Goal: Task Accomplishment & Management: Complete application form

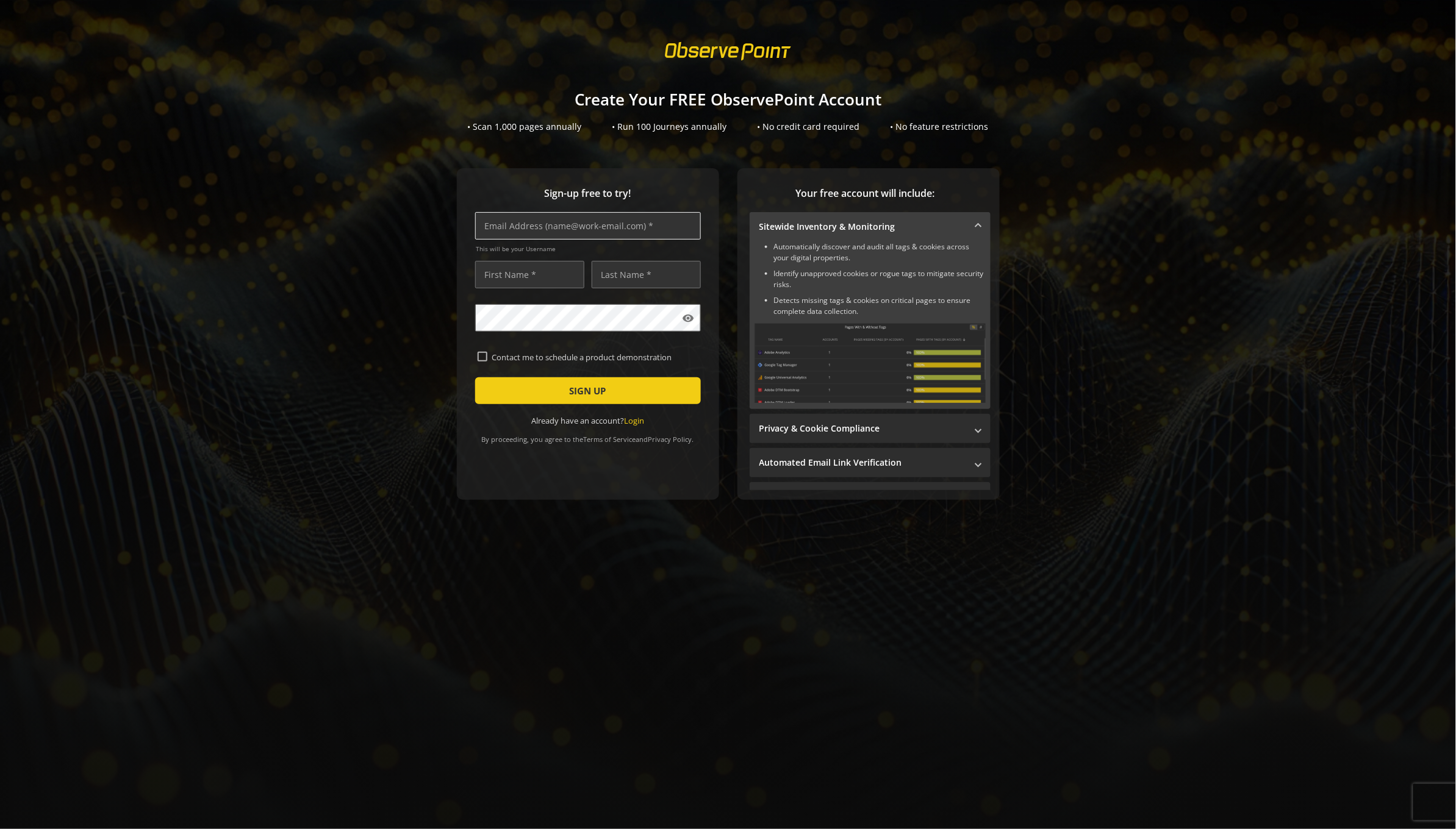
click at [613, 225] on input "text" at bounding box center [587, 226] width 225 height 28
type input "[PERSON_NAME][EMAIL_ADDRESS][PERSON_NAME][DOMAIN_NAME]"
type input "[PERSON_NAME]"
click at [534, 225] on input "[PERSON_NAME][EMAIL_ADDRESS][PERSON_NAME][DOMAIN_NAME]" at bounding box center [587, 226] width 225 height 28
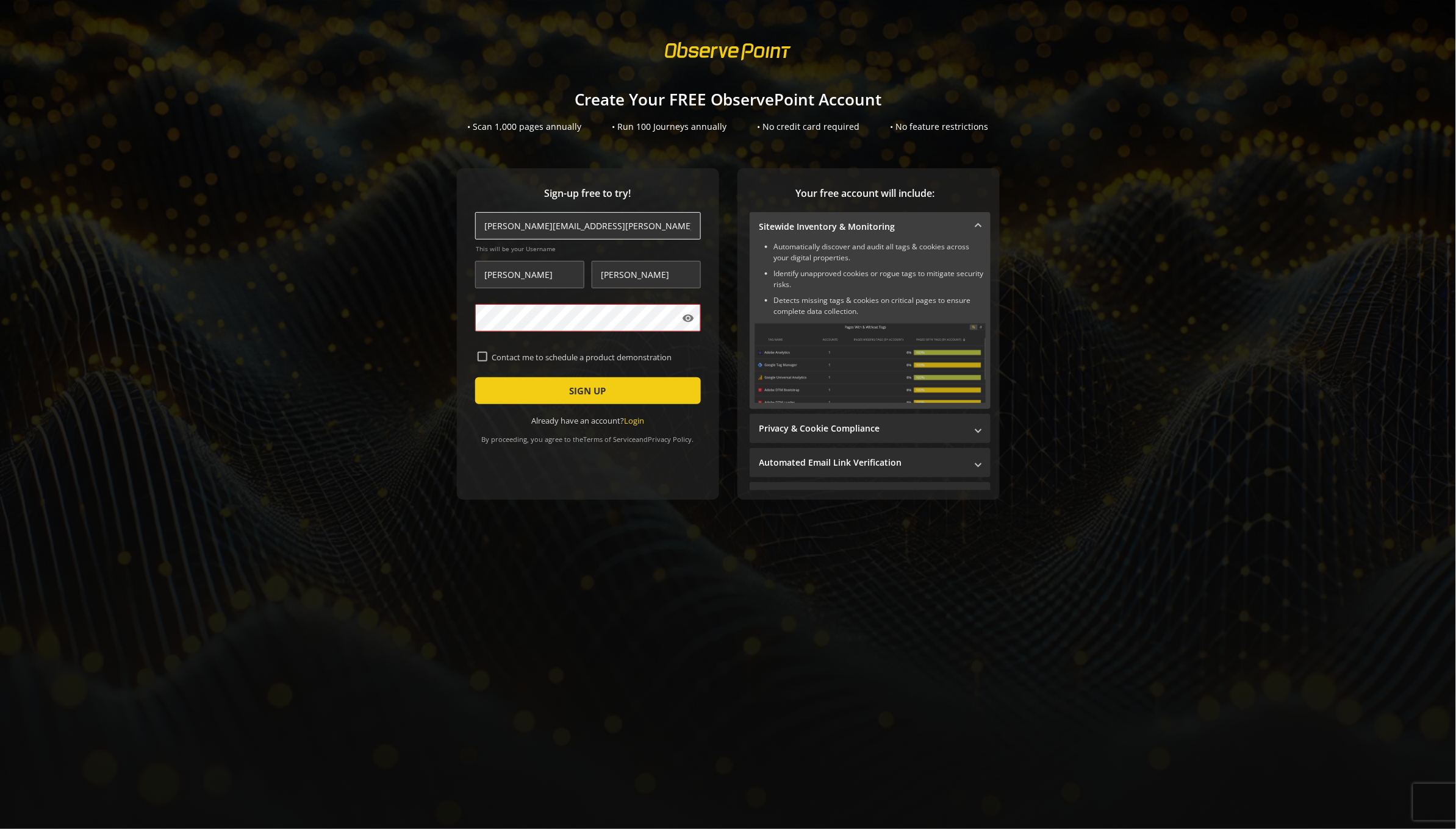
click at [535, 229] on input "[PERSON_NAME][EMAIL_ADDRESS][PERSON_NAME][DOMAIN_NAME]" at bounding box center [587, 226] width 225 height 28
click at [552, 394] on span "submit" at bounding box center [587, 391] width 225 height 29
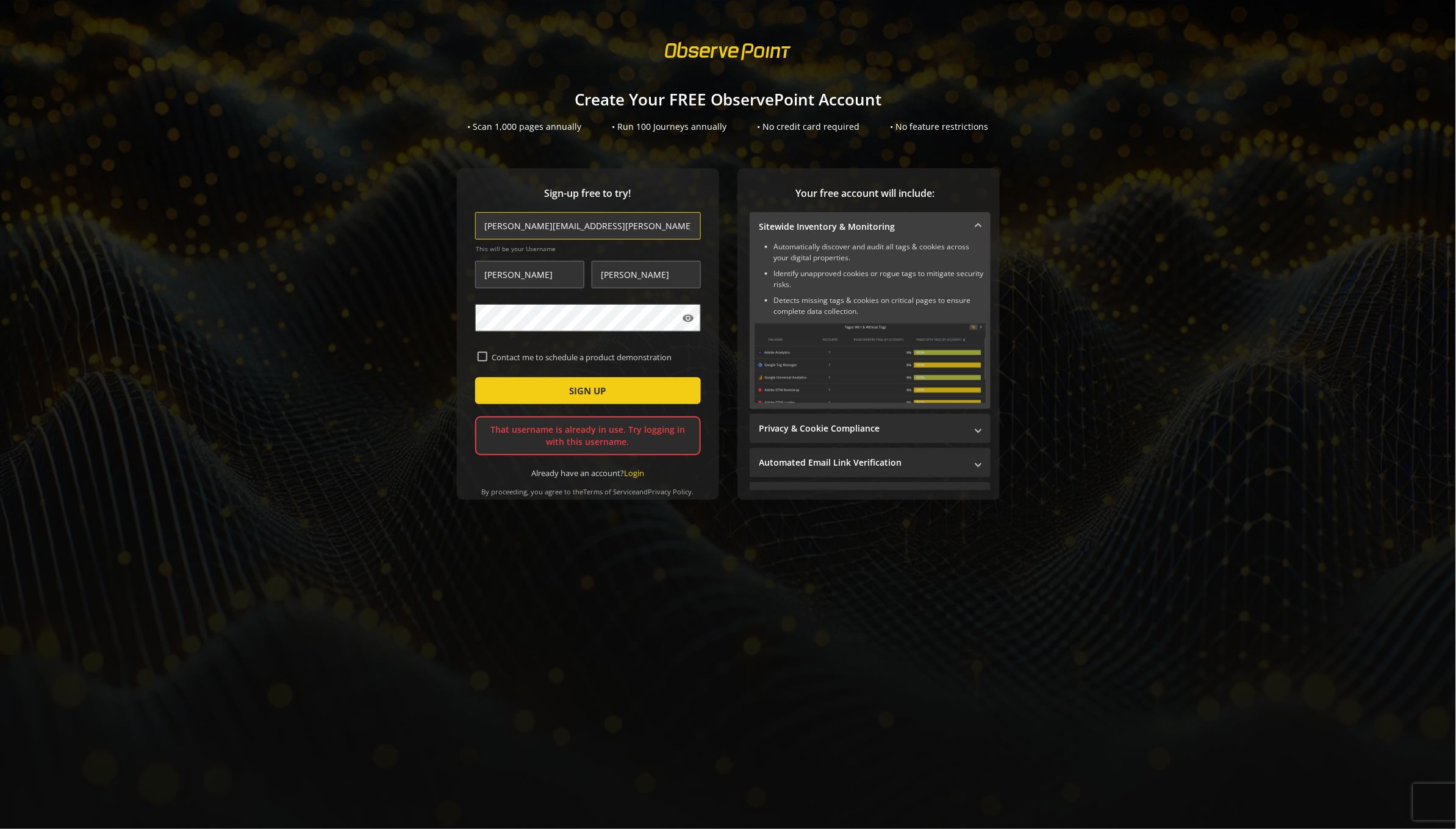
drag, startPoint x: 552, startPoint y: 227, endPoint x: 552, endPoint y: 255, distance: 28.0
click at [552, 227] on input "tamera.eaton+100@observepoint.com" at bounding box center [587, 226] width 225 height 28
click at [586, 398] on span "SIGN UP" at bounding box center [588, 391] width 37 height 22
click at [546, 230] on input "tamera.eaton+99@observepoint.com" at bounding box center [587, 226] width 225 height 28
type input "tamera.eaton+98@observepoint.com"
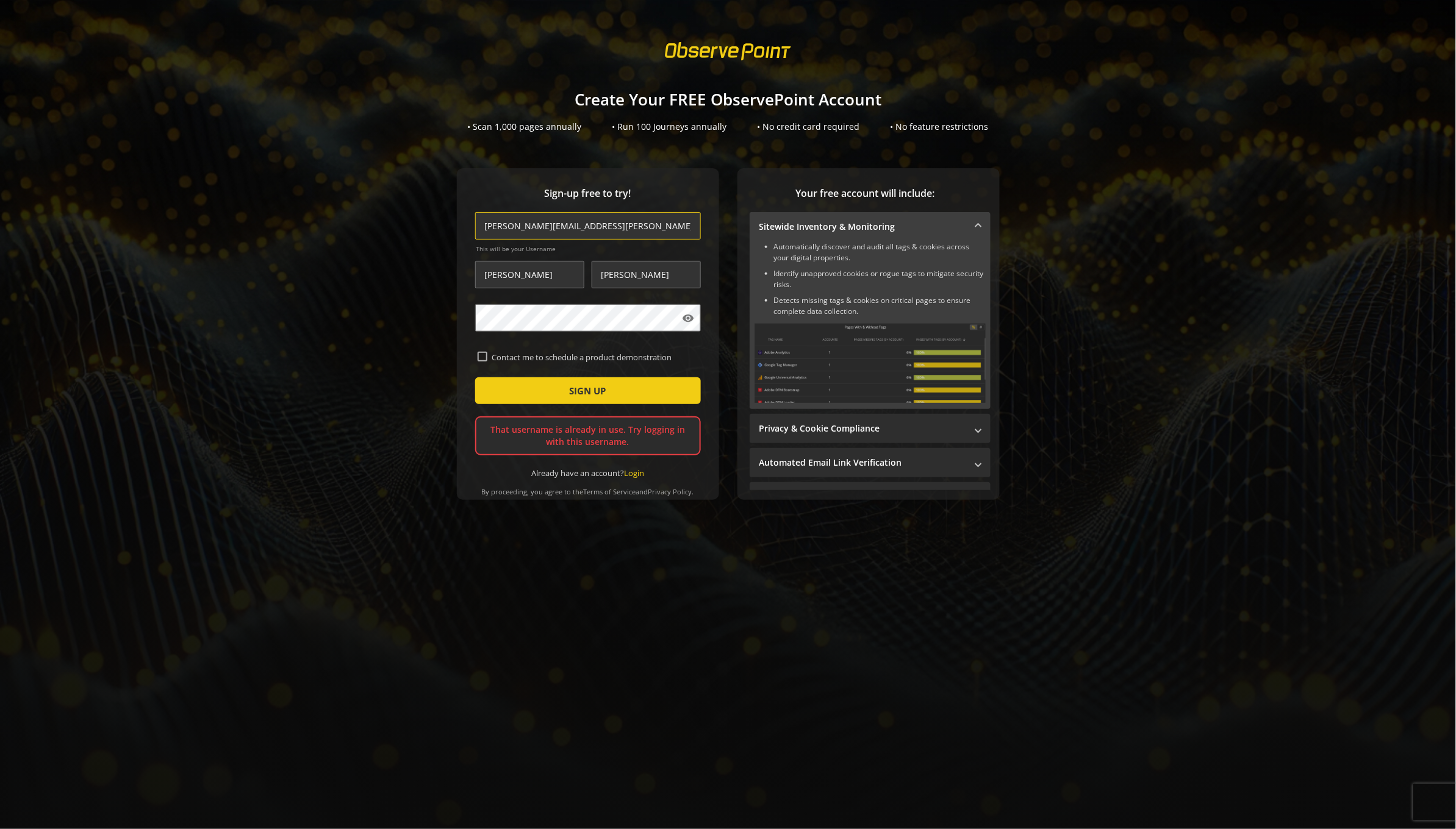
click at [475, 378] on button "SIGN UP" at bounding box center [587, 391] width 225 height 27
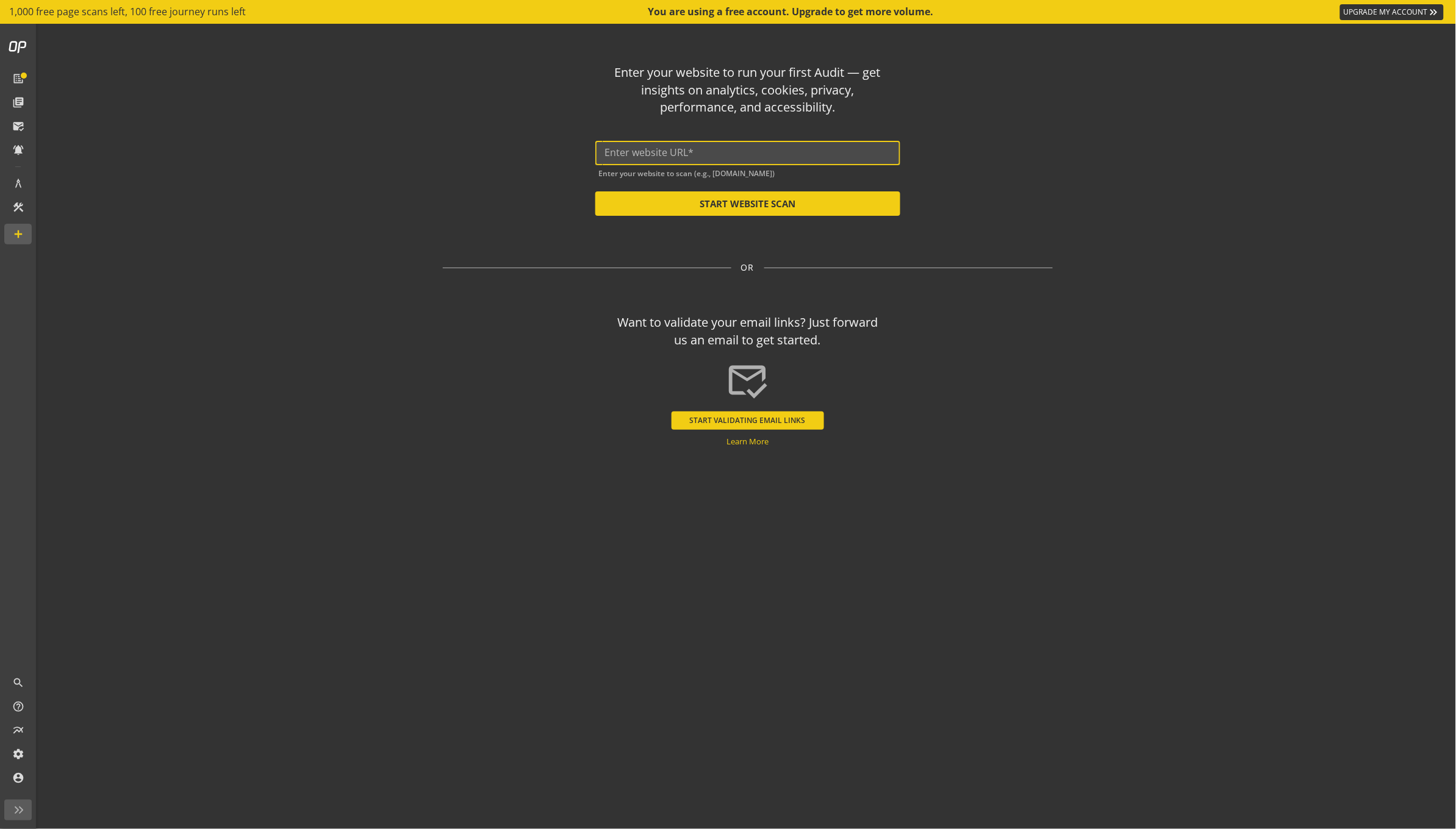
click at [817, 153] on input "text" at bounding box center [747, 153] width 286 height 12
click at [715, 210] on button "START WEBSITE SCAN" at bounding box center [748, 203] width 305 height 25
type input "https://cnn.com"
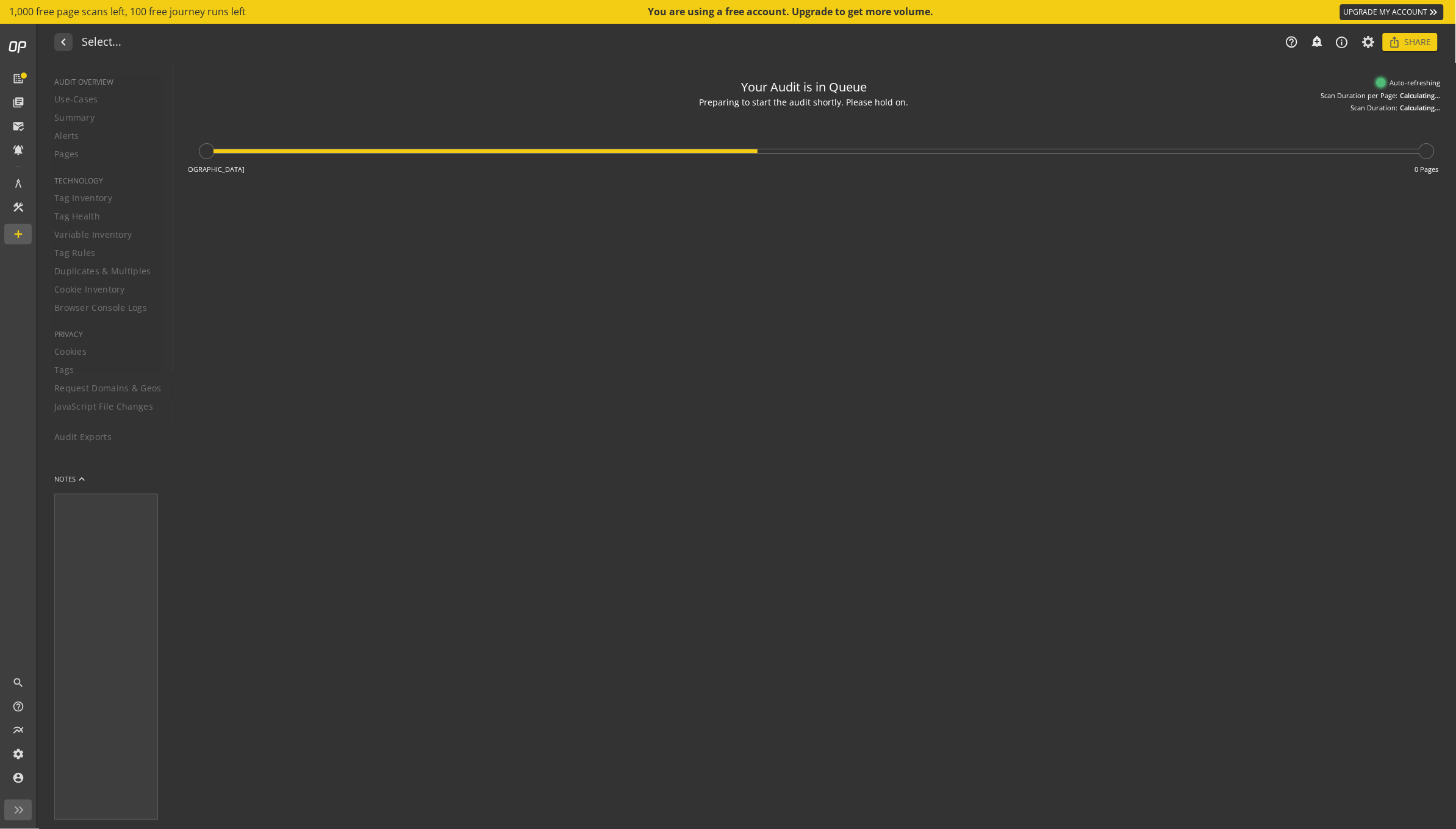
type textarea "Notes can include: -a description of what this audit is validating -changes in …"
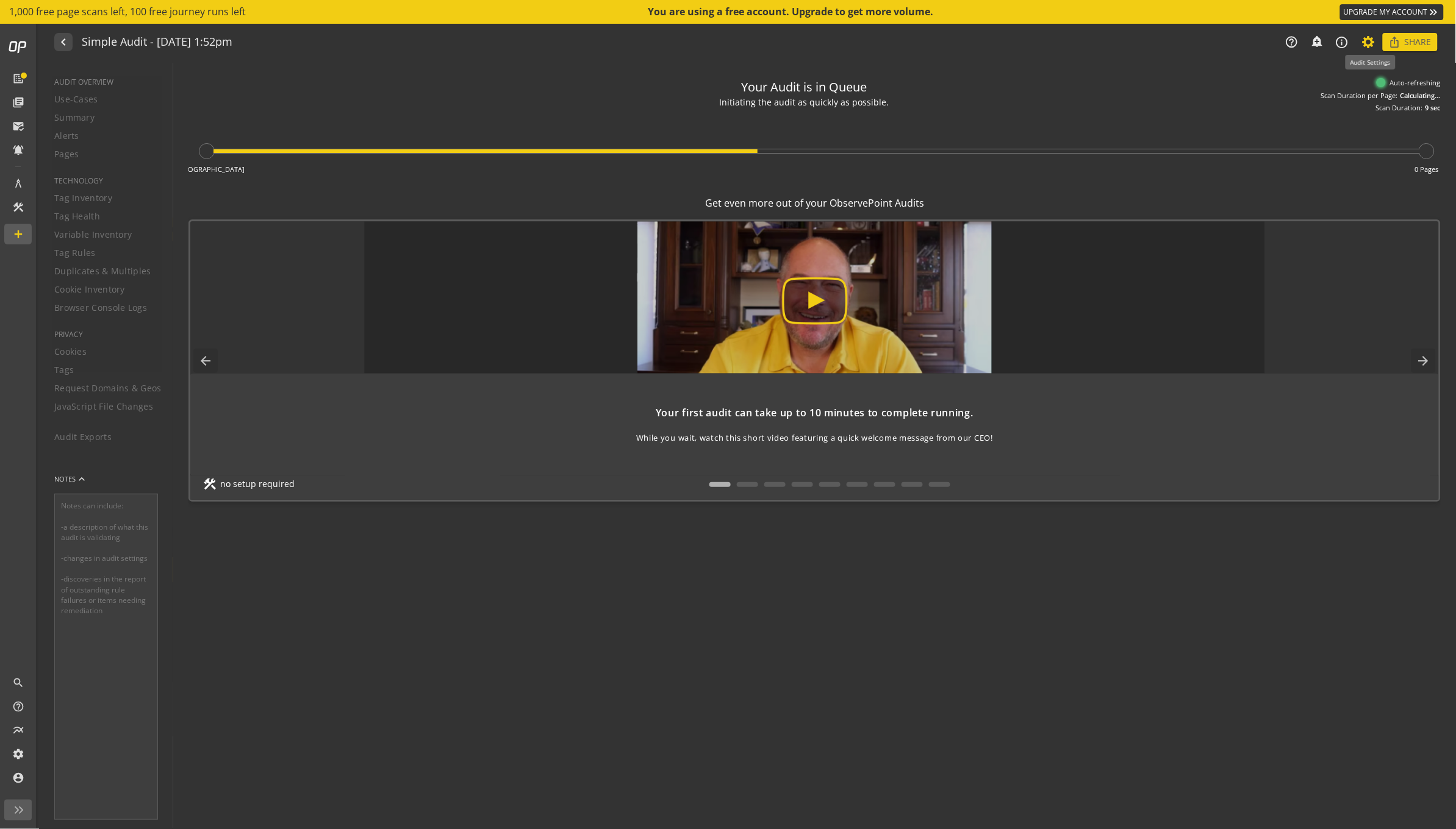
click at [1368, 46] on icon at bounding box center [1369, 41] width 16 height 8
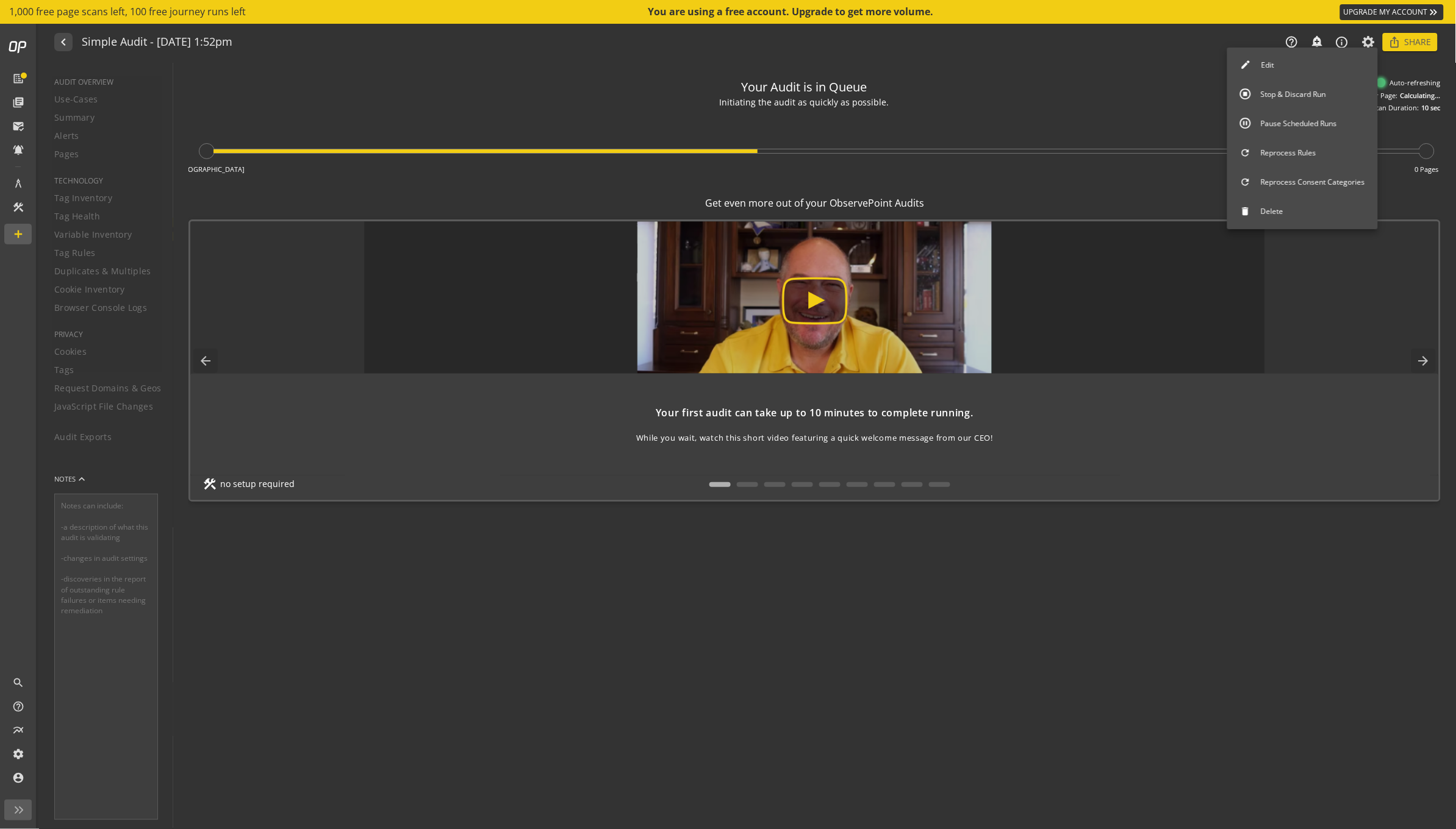
click at [1291, 94] on button "Stop & Discard Run" at bounding box center [1302, 95] width 151 height 26
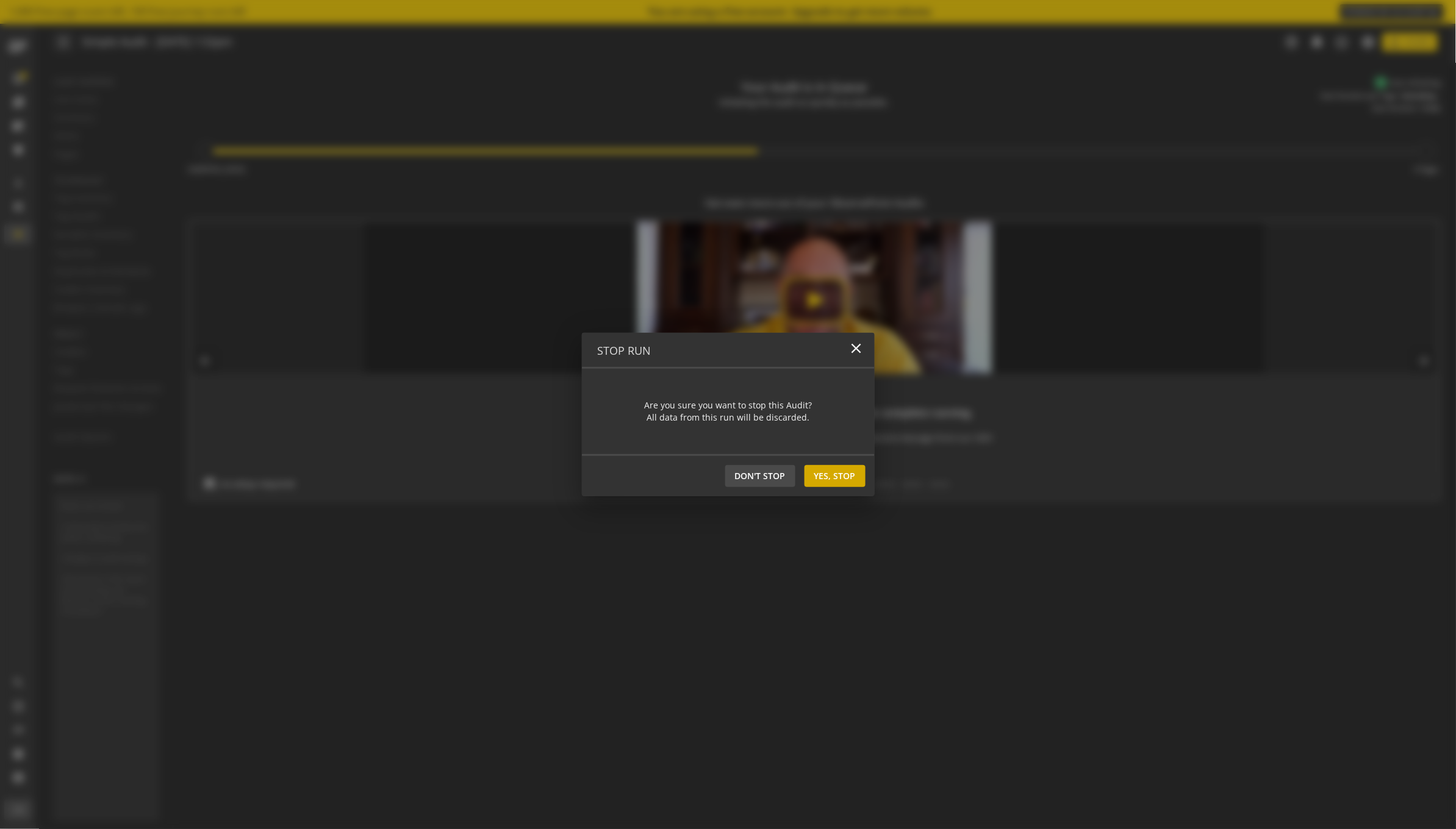
click at [843, 473] on span "Yes, Stop" at bounding box center [835, 476] width 41 height 22
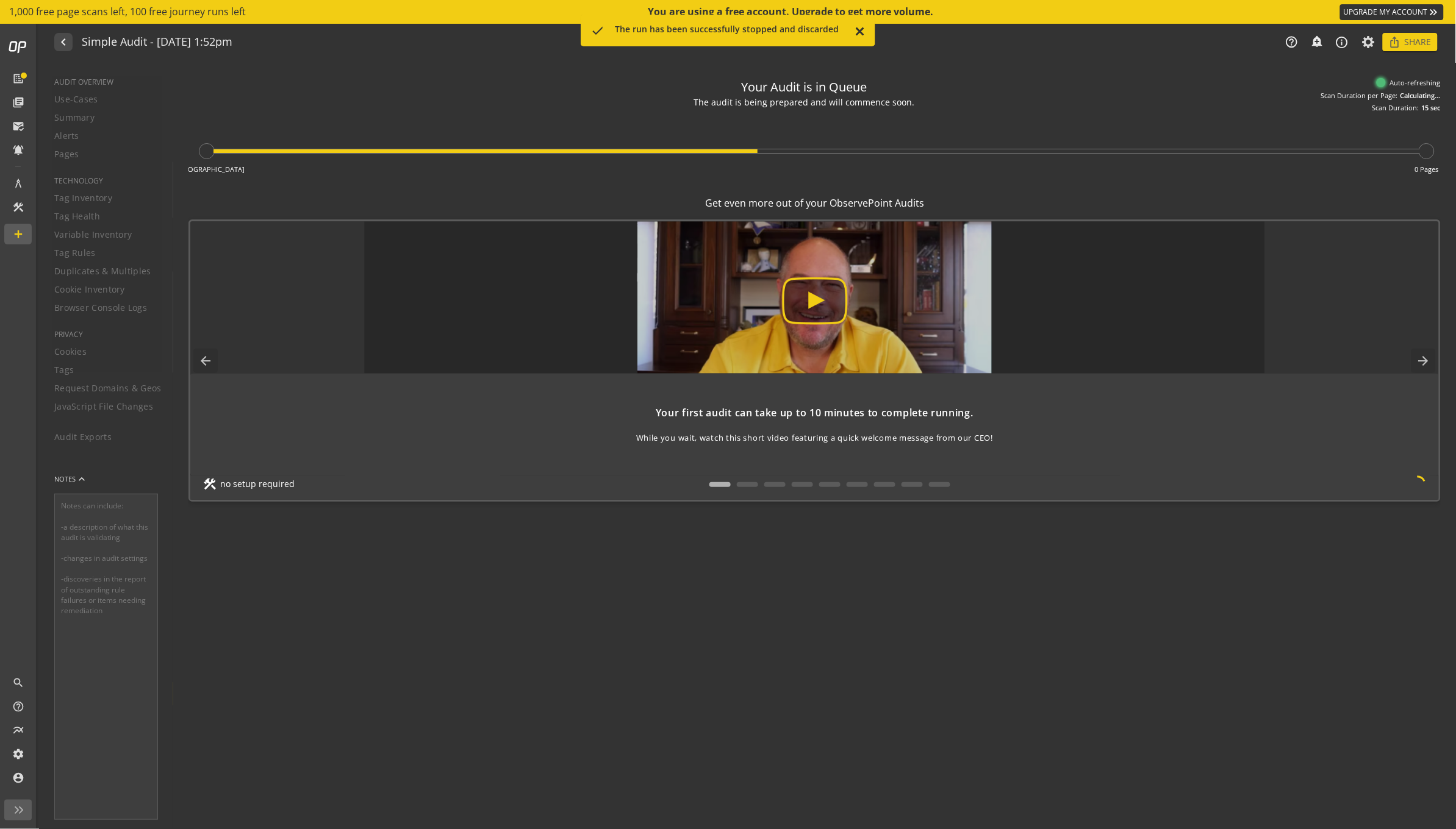
click at [862, 40] on div "done The run has been successfully stopped and discarded close" at bounding box center [725, 30] width 290 height 32
click at [850, 19] on div "done The run has been successfully stopped and discarded close" at bounding box center [725, 30] width 290 height 32
click at [853, 28] on div "navigate_before Simple Audit - 26 August 2025 | 1:52pm help_outline notificatio…" at bounding box center [746, 42] width 1416 height 37
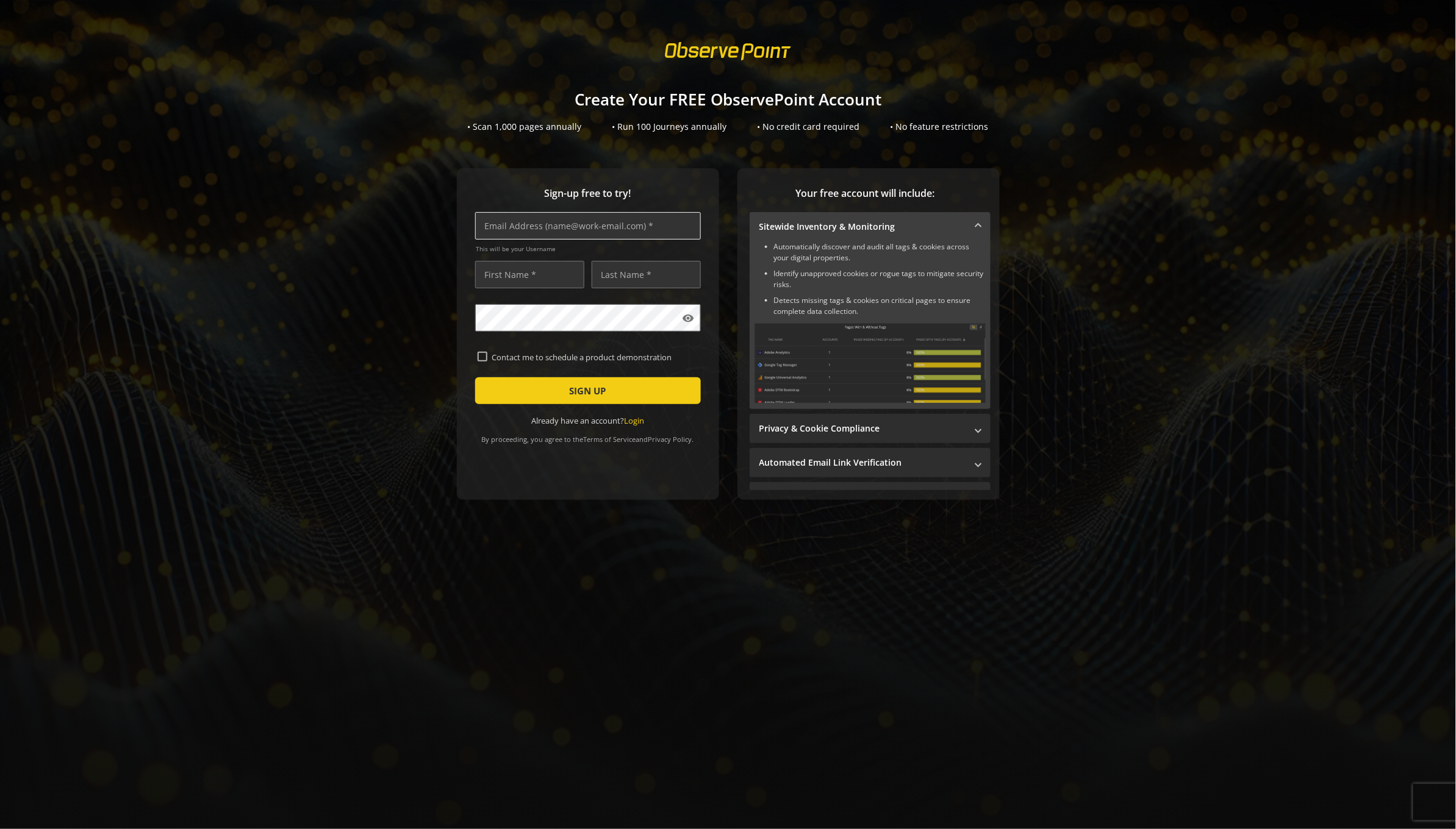
click at [595, 226] on input "text" at bounding box center [587, 226] width 225 height 28
type input "[PERSON_NAME][EMAIL_ADDRESS][PERSON_NAME][DOMAIN_NAME]"
type input "[PERSON_NAME]"
click at [534, 226] on input "[PERSON_NAME][EMAIL_ADDRESS][PERSON_NAME][DOMAIN_NAME]" at bounding box center [587, 226] width 225 height 28
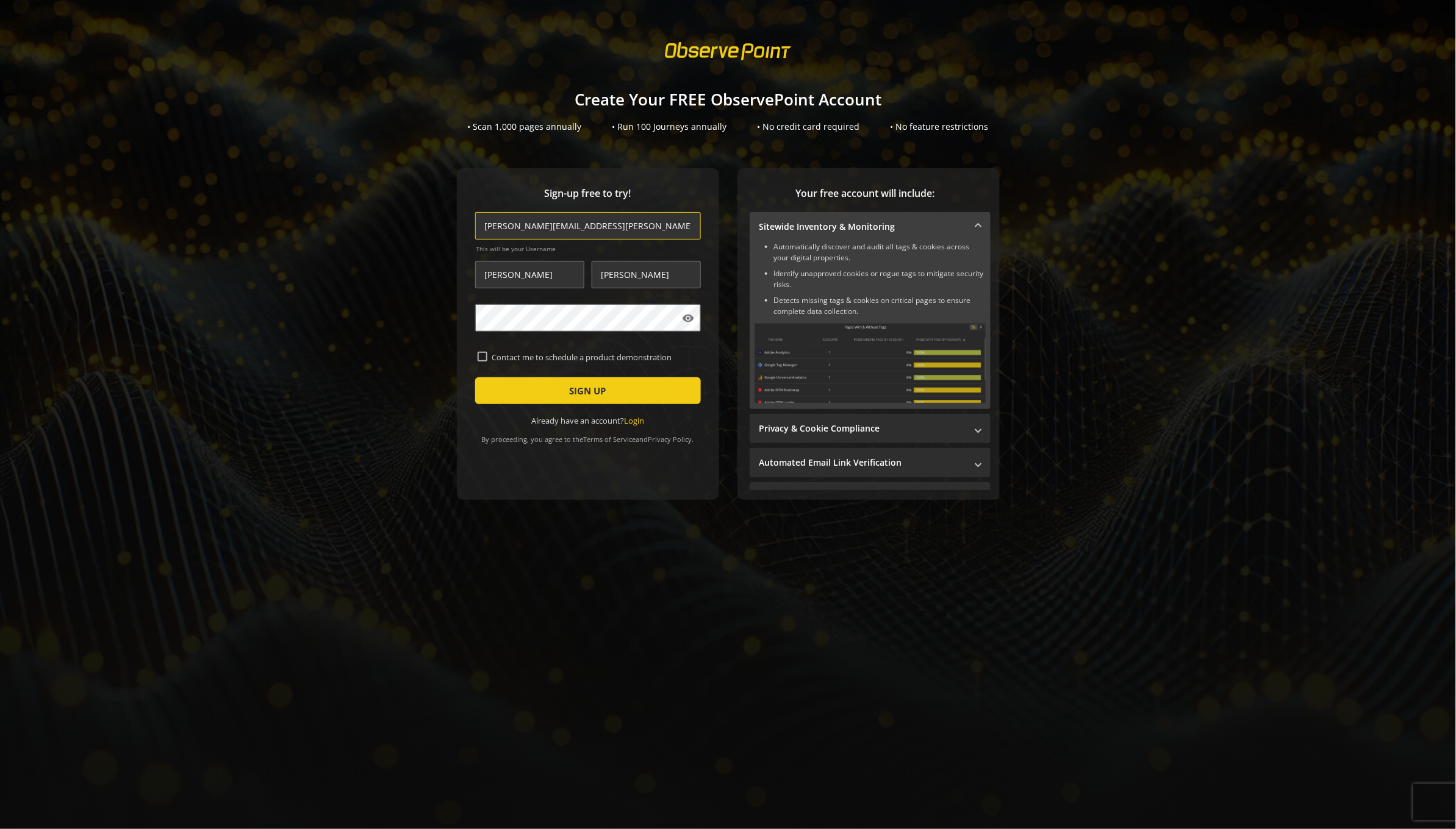
type input "[PERSON_NAME][EMAIL_ADDRESS][PERSON_NAME][DOMAIN_NAME]"
click at [591, 397] on span "SIGN UP" at bounding box center [588, 391] width 37 height 22
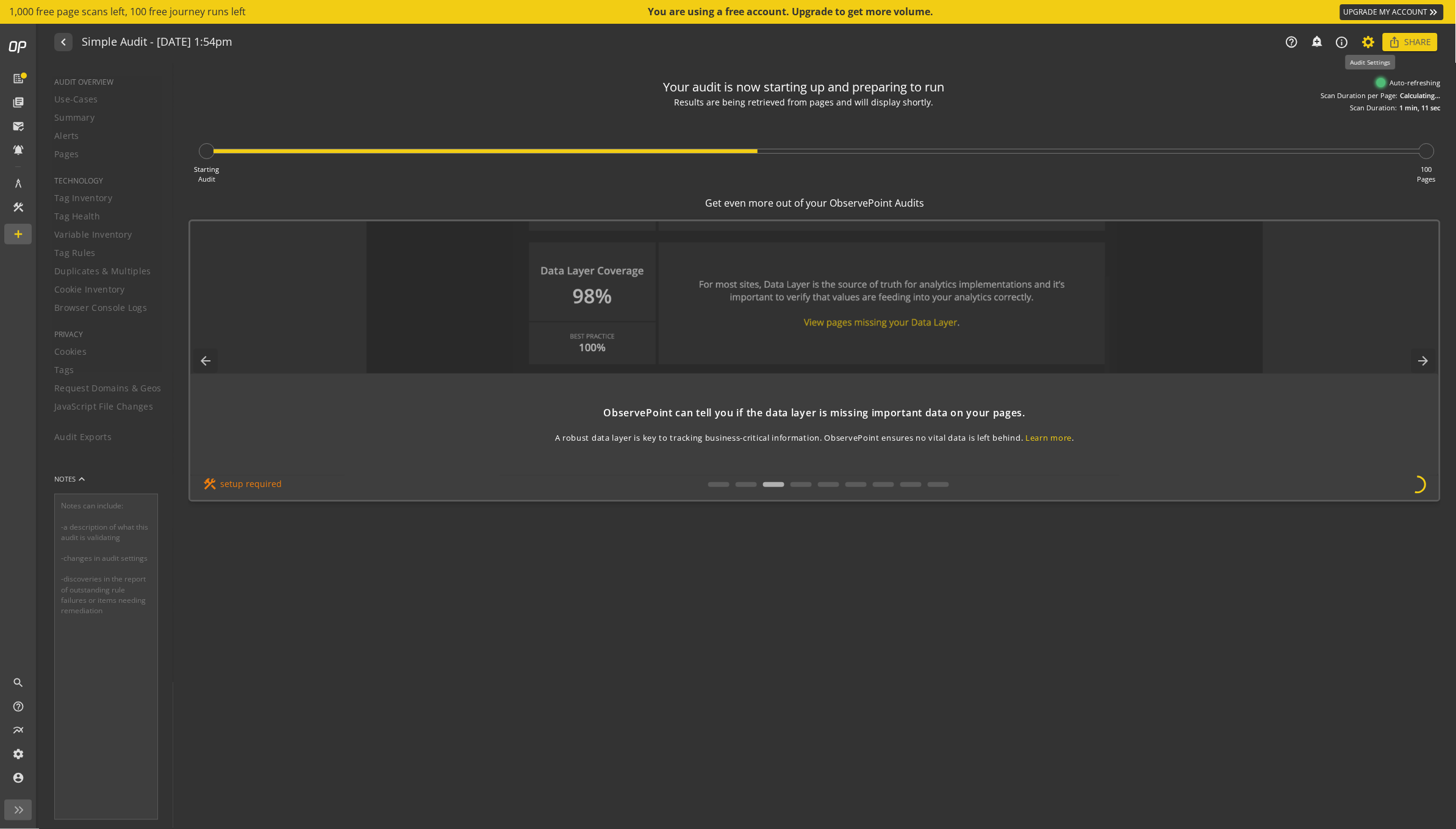
click at [1376, 43] on icon at bounding box center [1369, 41] width 16 height 8
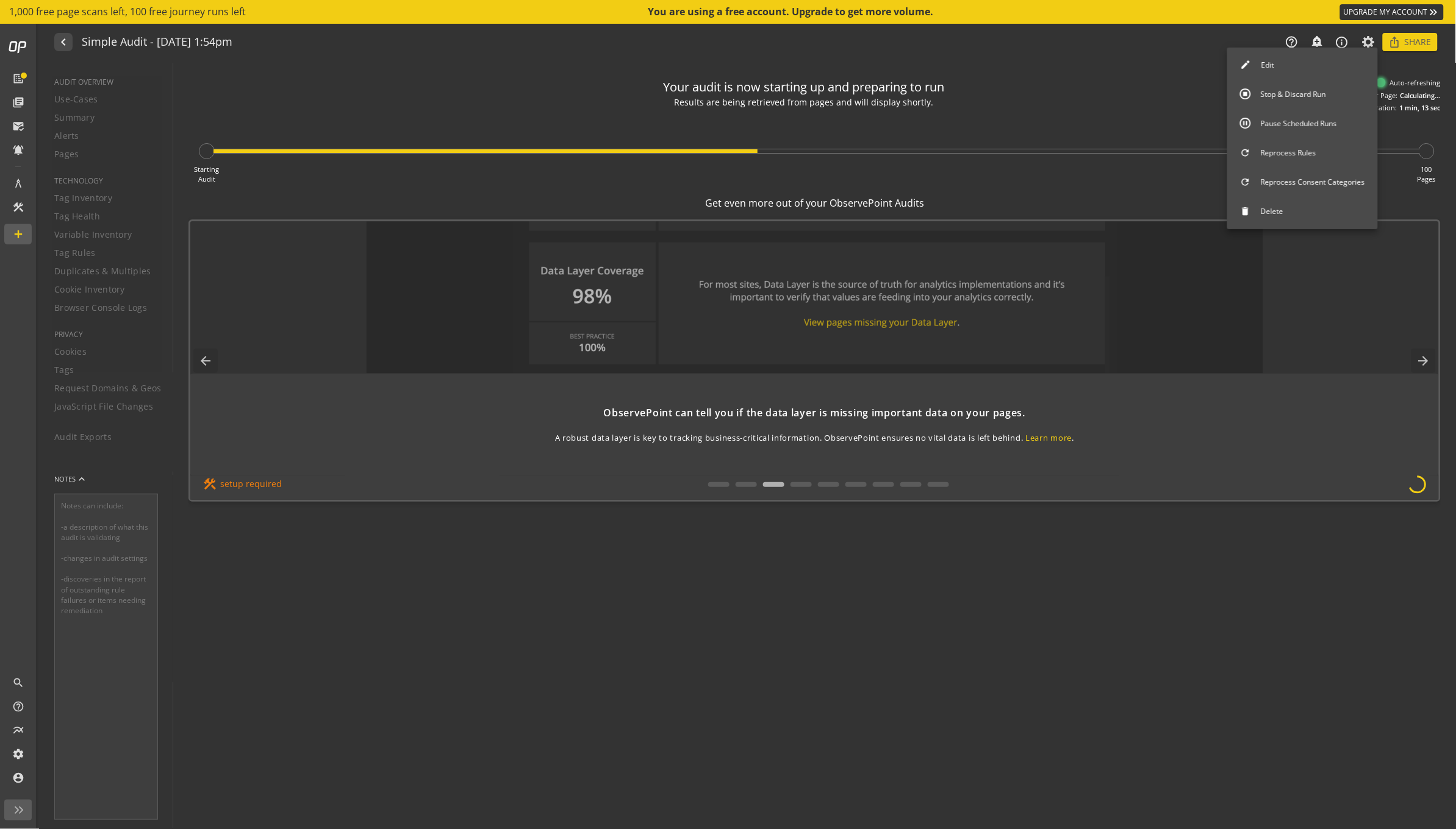
click at [1320, 98] on button "Stop & Discard Run" at bounding box center [1302, 95] width 151 height 26
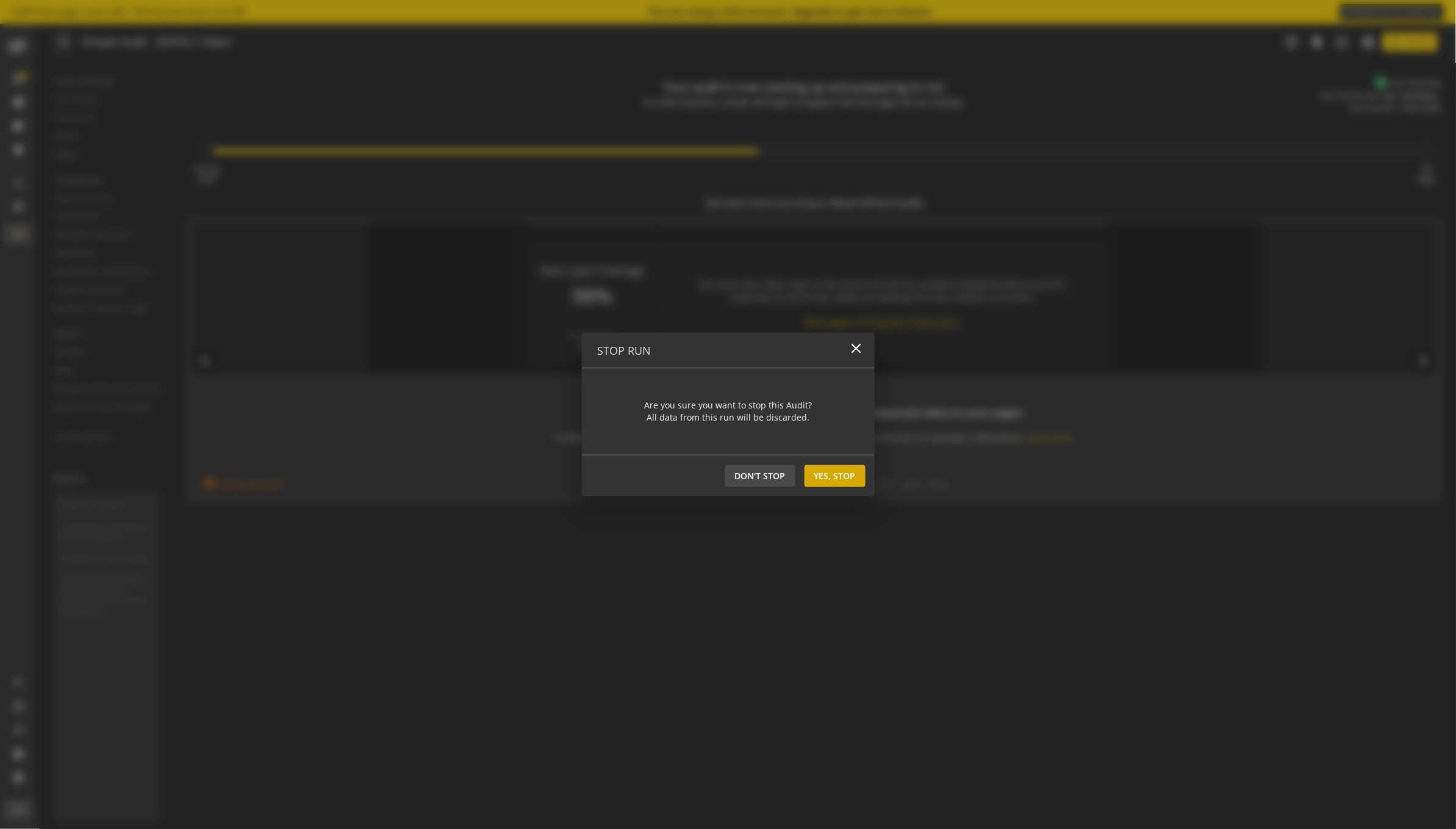
click at [859, 471] on span at bounding box center [835, 476] width 61 height 29
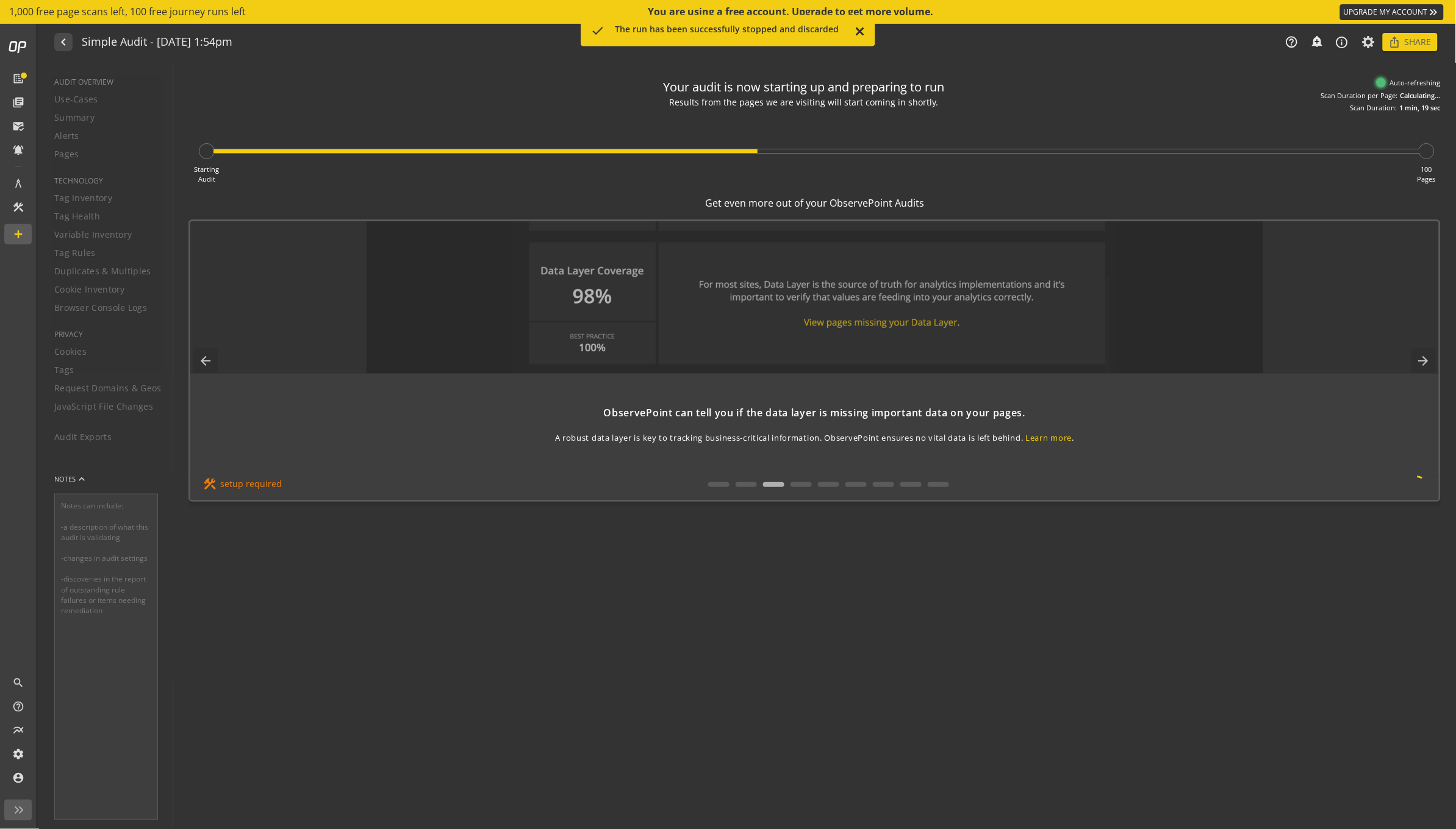
click at [858, 32] on mat-icon "close" at bounding box center [859, 32] width 12 height 15
click at [1371, 46] on icon at bounding box center [1369, 41] width 16 height 8
